Goal: Task Accomplishment & Management: Use online tool/utility

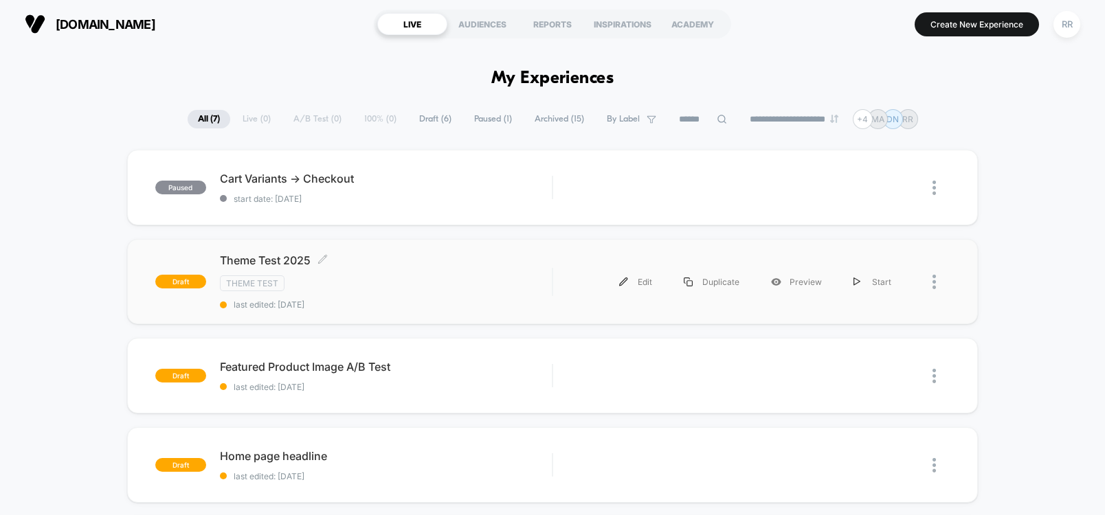
click at [280, 260] on span "Theme Test 2025 Click to edit experience details" at bounding box center [386, 260] width 332 height 14
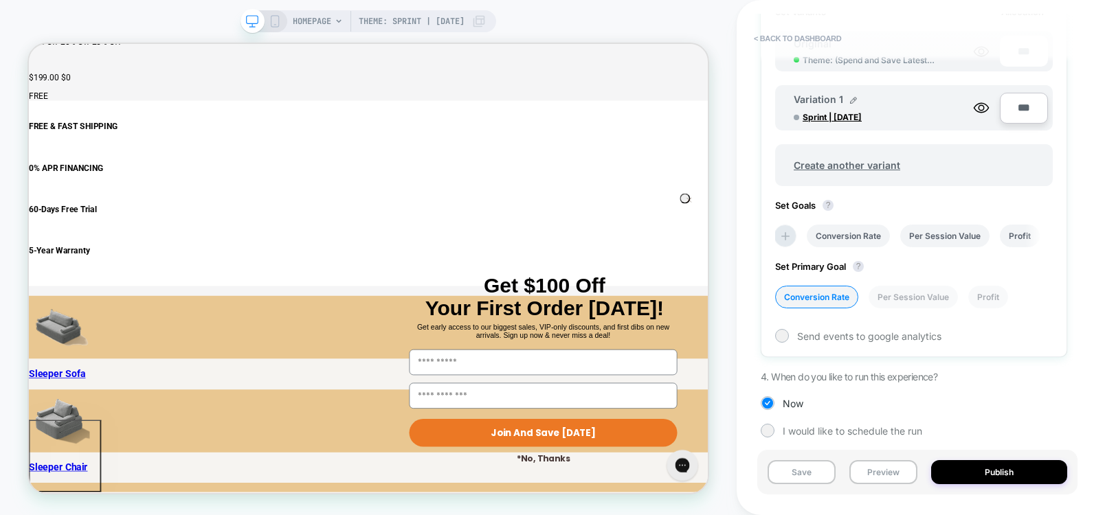
scroll to position [1813, 0]
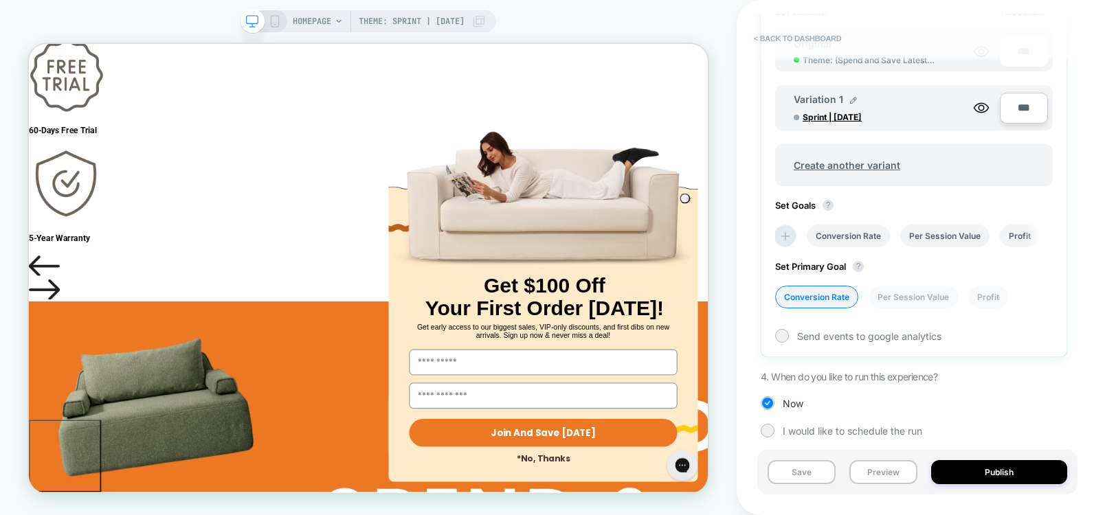
click at [903, 246] on circle "Close dialog" at bounding box center [909, 252] width 13 height 13
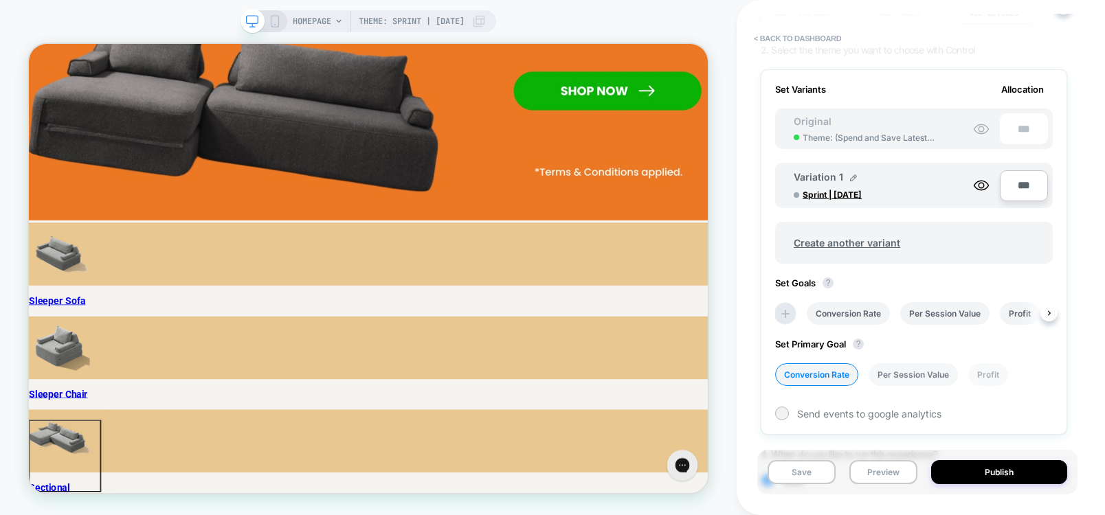
scroll to position [252, 0]
